Goal: Navigation & Orientation: Go to known website

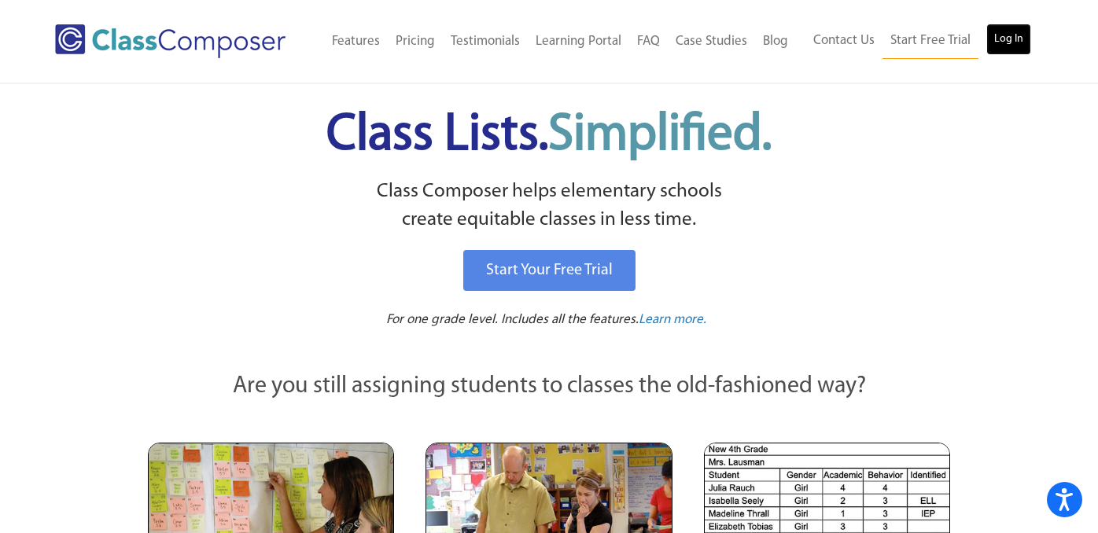
click at [1011, 41] on link "Log In" at bounding box center [1008, 39] width 45 height 31
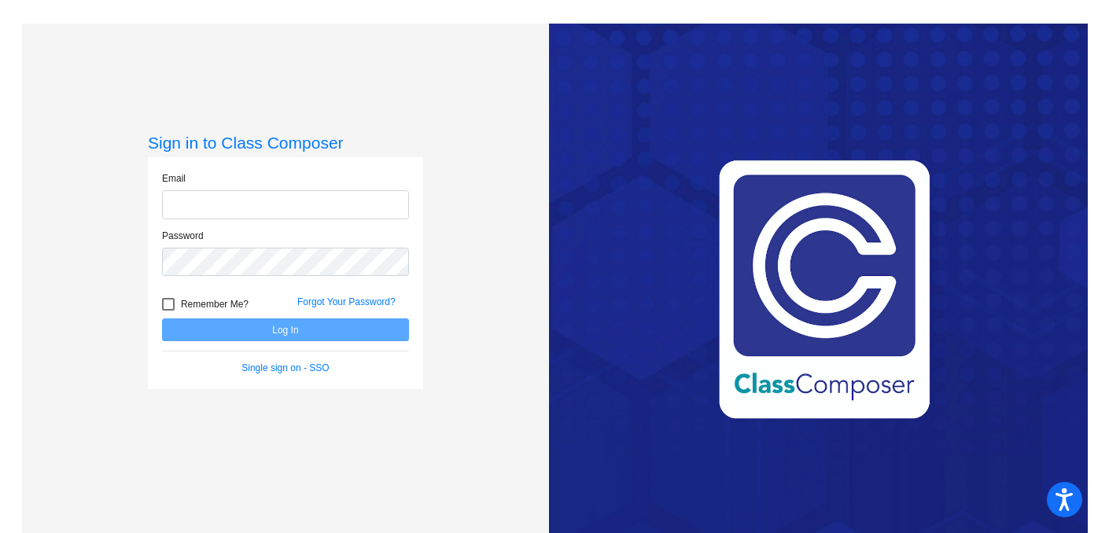
type input "[PERSON_NAME][EMAIL_ADDRESS][PERSON_NAME][DOMAIN_NAME]"
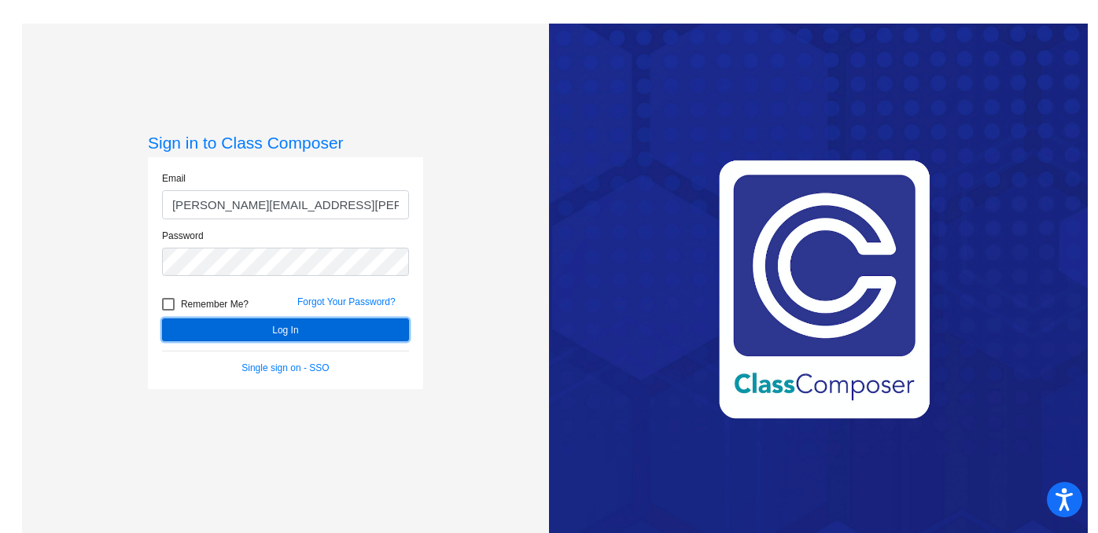
click at [271, 334] on button "Log In" at bounding box center [285, 330] width 247 height 23
